Goal: Task Accomplishment & Management: Manage account settings

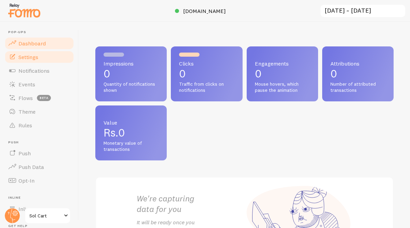
click at [40, 60] on link "Settings" at bounding box center [39, 57] width 70 height 14
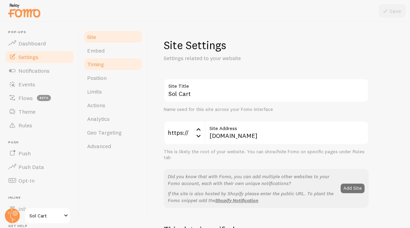
click at [99, 68] on link "Timing" at bounding box center [113, 64] width 60 height 14
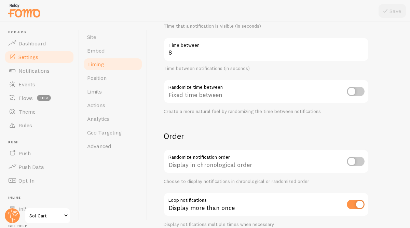
scroll to position [176, 0]
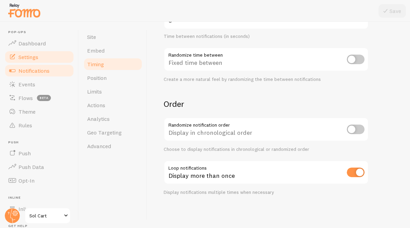
click at [38, 72] on span "Notifications" at bounding box center [33, 70] width 31 height 7
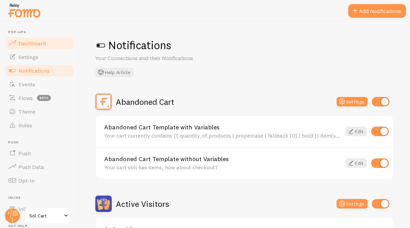
click at [39, 44] on span "Dashboard" at bounding box center [31, 43] width 27 height 7
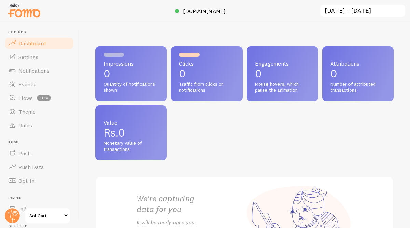
click at [193, 81] on div "Clicks 0 Traffic from clicks on notifications" at bounding box center [206, 73] width 71 height 55
